Goal: Navigation & Orientation: Find specific page/section

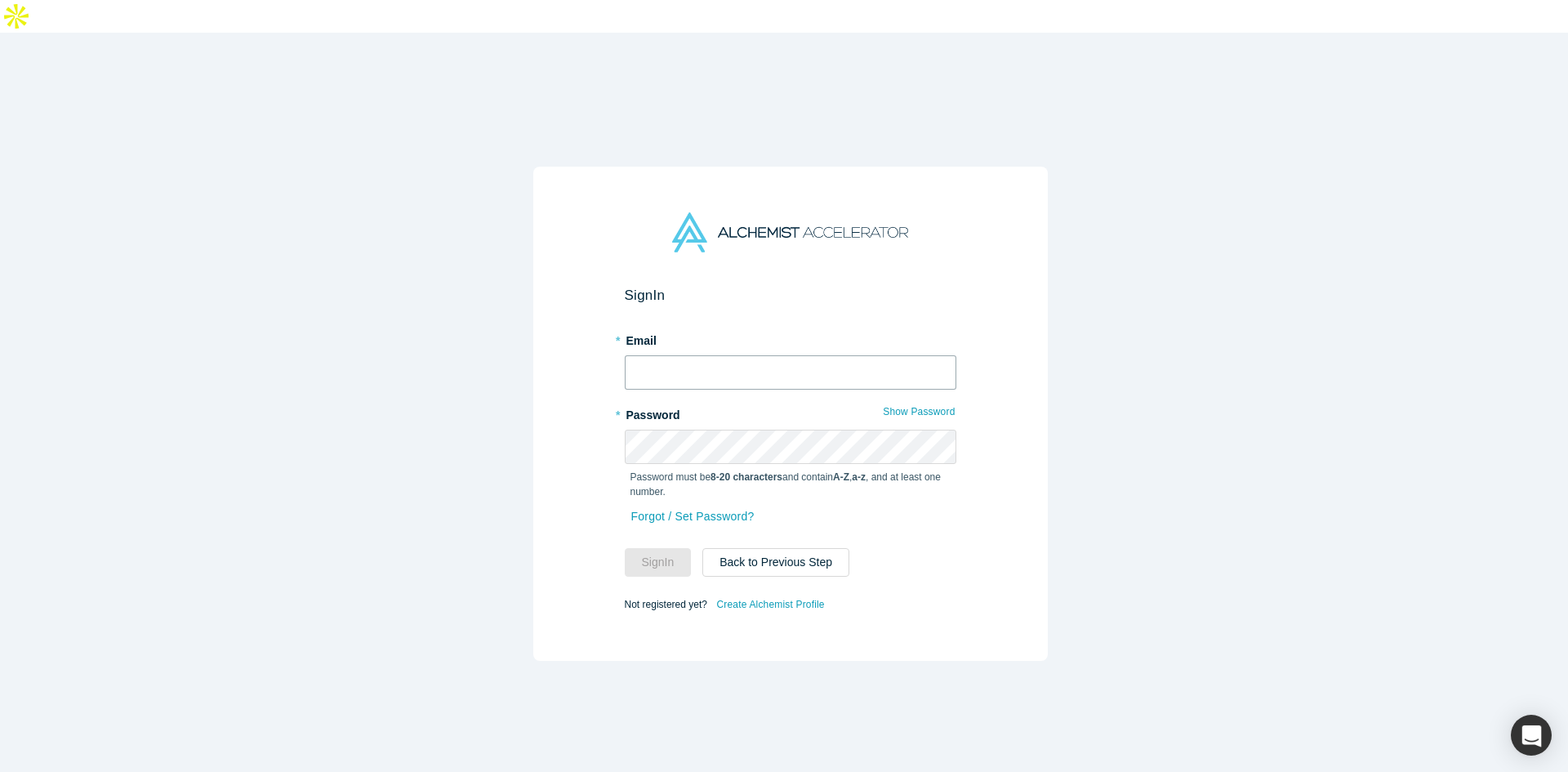
click at [731, 355] on input "text" at bounding box center [790, 373] width 332 height 35
type input "[EMAIL_ADDRESS]"
drag, startPoint x: 665, startPoint y: 530, endPoint x: 516, endPoint y: 530, distance: 149.0
click at [665, 549] on button "Sign In" at bounding box center [659, 562] width 67 height 28
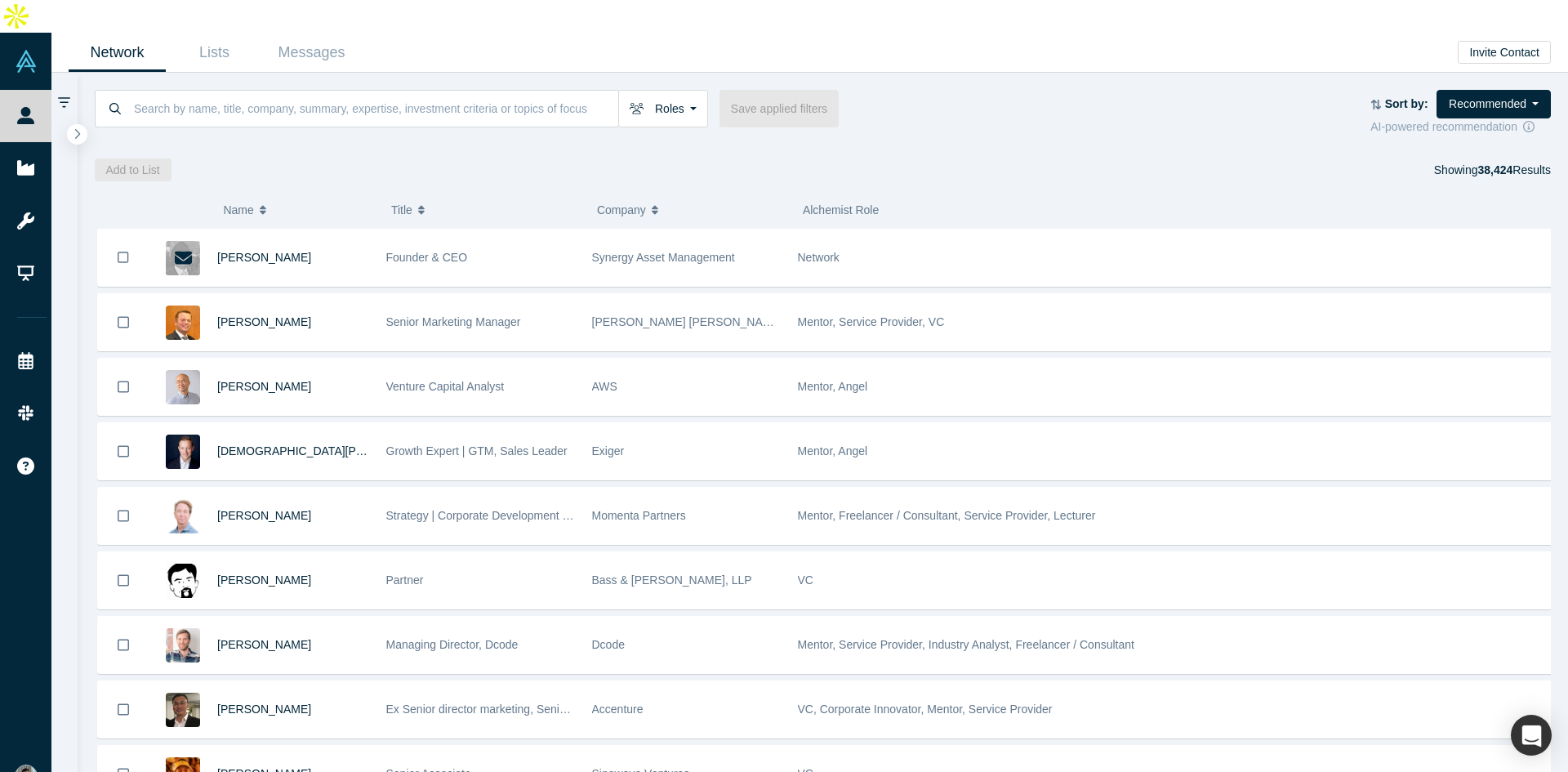
click at [1002, 159] on div "Add to List Showing 38,424 Results" at bounding box center [823, 170] width 1457 height 23
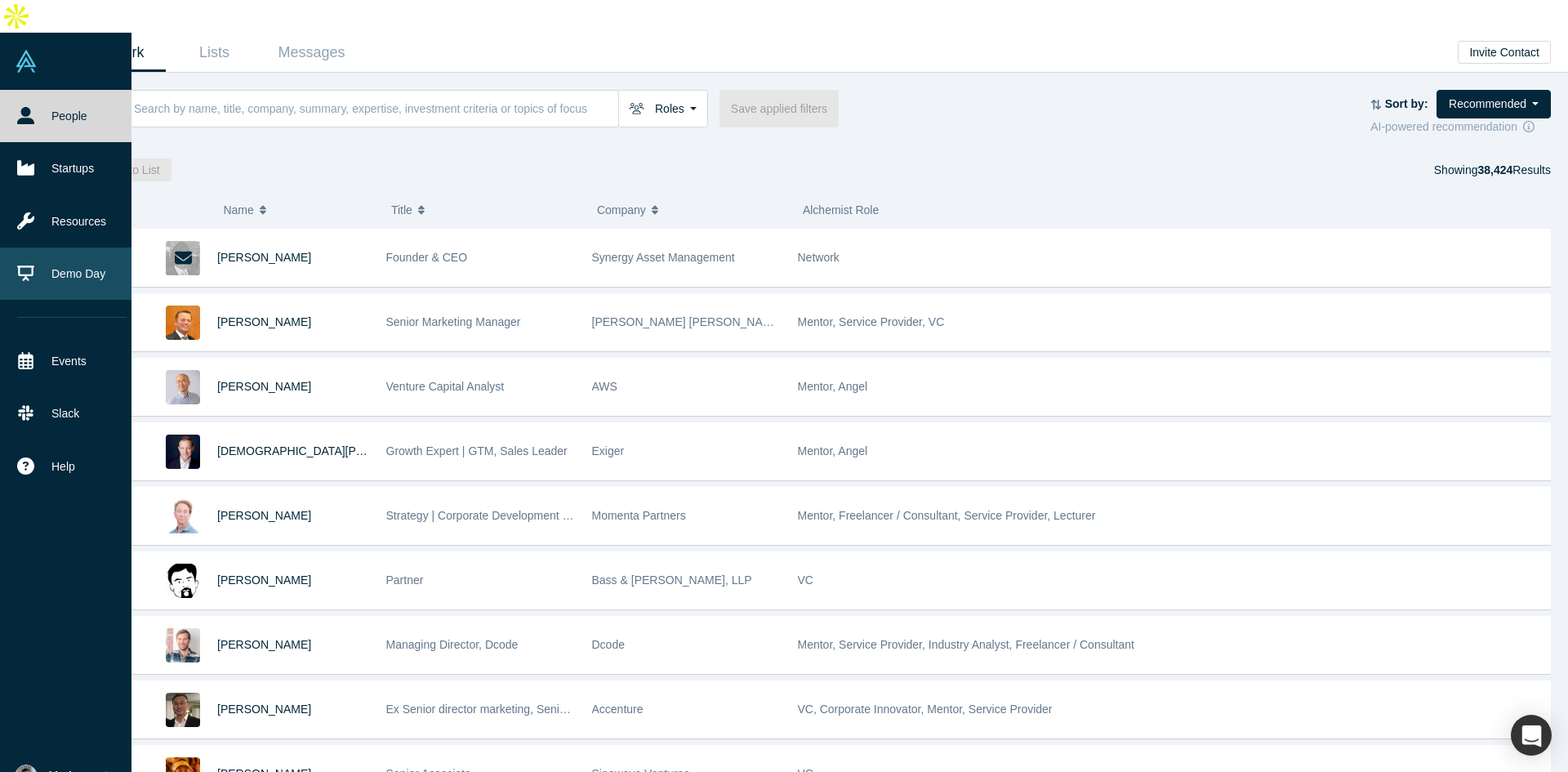
click at [65, 196] on link "Resources" at bounding box center [72, 221] width 144 height 53
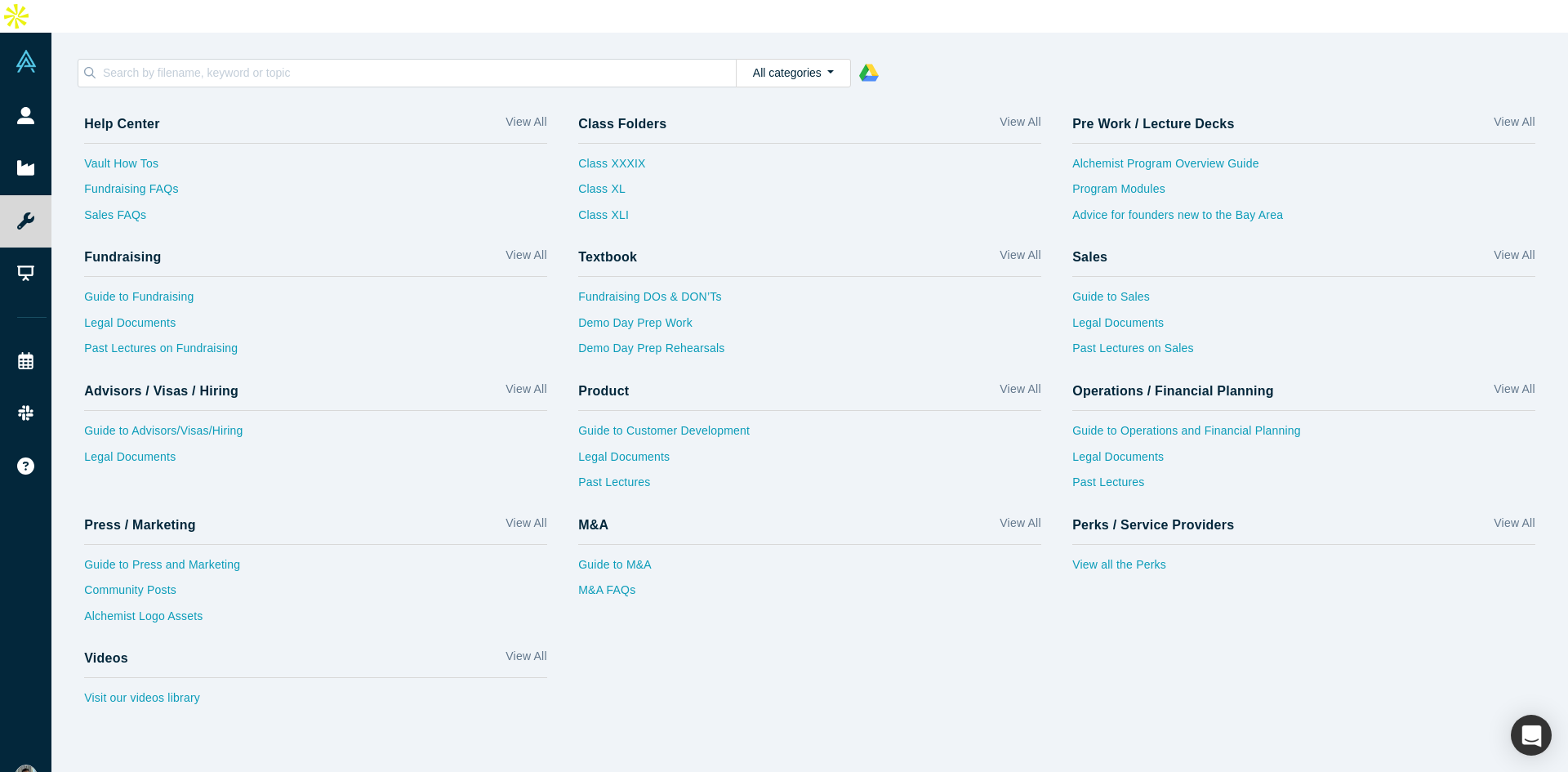
click at [811, 656] on div "Help Center View All Vault How Tos Fundraising FAQs Sales FAQs Class Folders Vi…" at bounding box center [818, 412] width 1499 height 617
click at [926, 640] on div "Help Center View All Vault How Tos Fundraising FAQs Sales FAQs Class Folders Vi…" at bounding box center [818, 412] width 1499 height 617
click at [1155, 556] on link "View all the Perks" at bounding box center [1303, 569] width 463 height 26
